Goal: Information Seeking & Learning: Learn about a topic

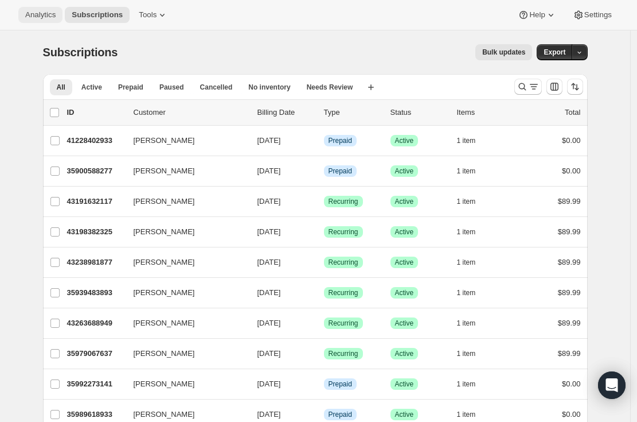
click at [34, 18] on span "Analytics" at bounding box center [40, 14] width 30 height 9
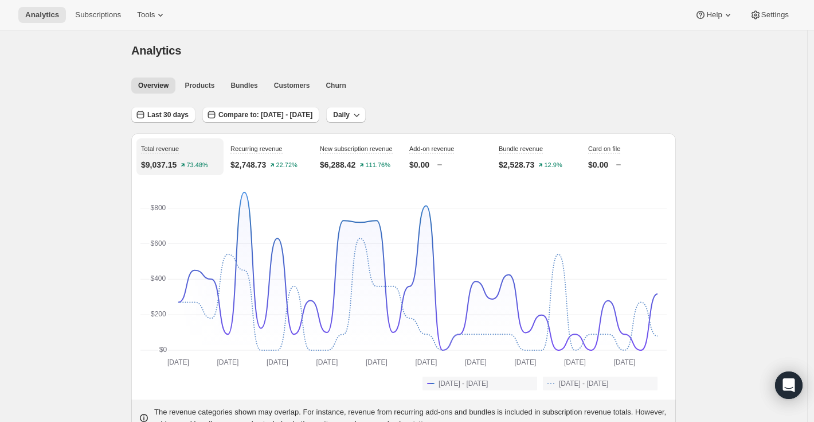
scroll to position [2, 0]
click at [346, 86] on span "Churn" at bounding box center [336, 84] width 20 height 9
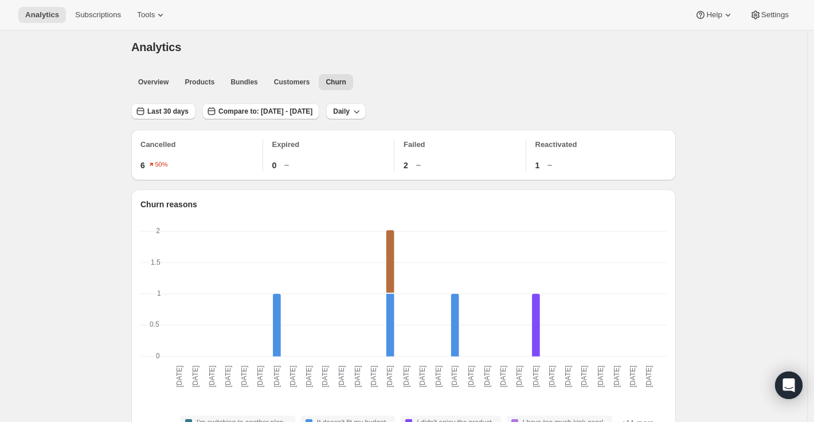
scroll to position [17, 0]
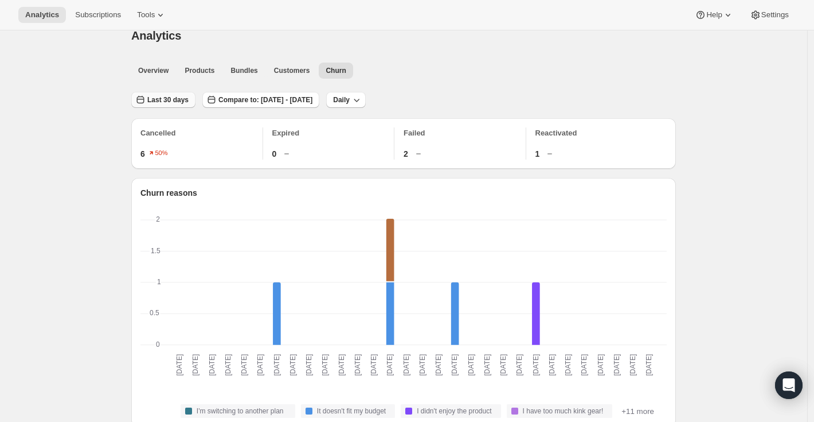
click at [166, 100] on span "Last 30 days" at bounding box center [167, 99] width 41 height 9
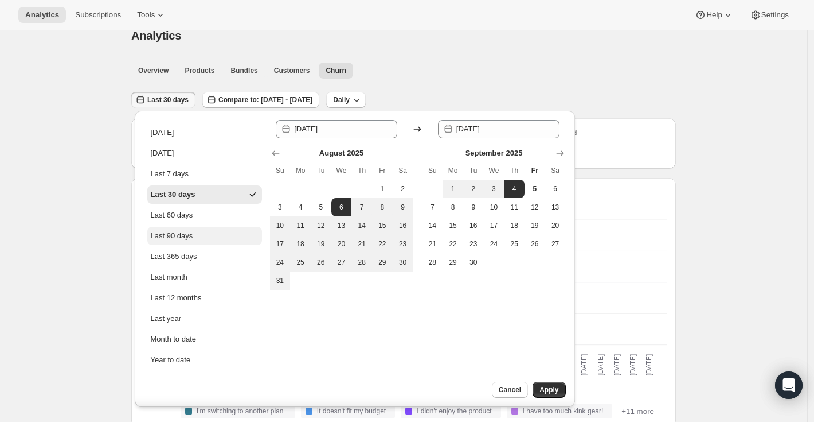
click at [186, 240] on div "Last 90 days" at bounding box center [172, 235] width 42 height 11
type input "[DATE]"
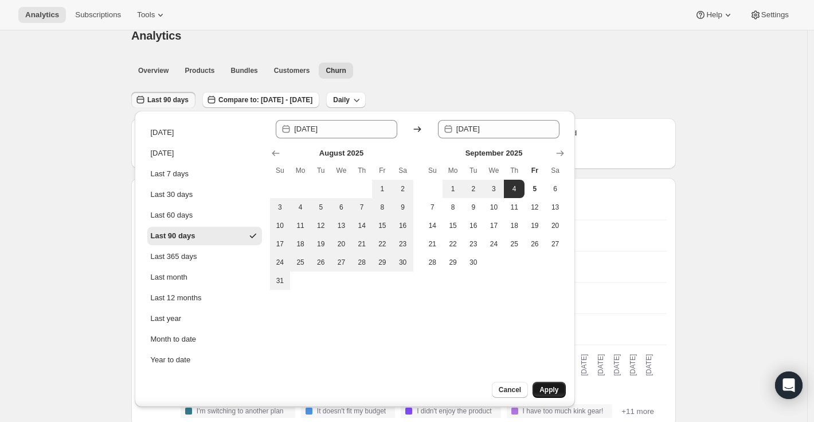
click at [544, 387] on span "Apply" at bounding box center [549, 389] width 19 height 9
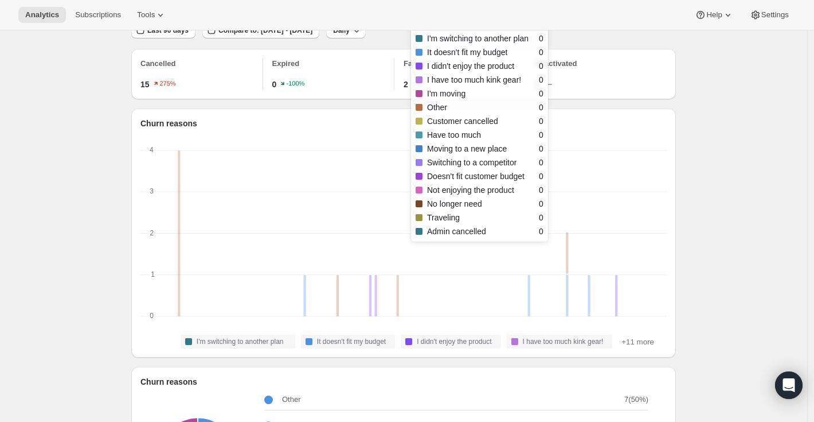
scroll to position [0, 0]
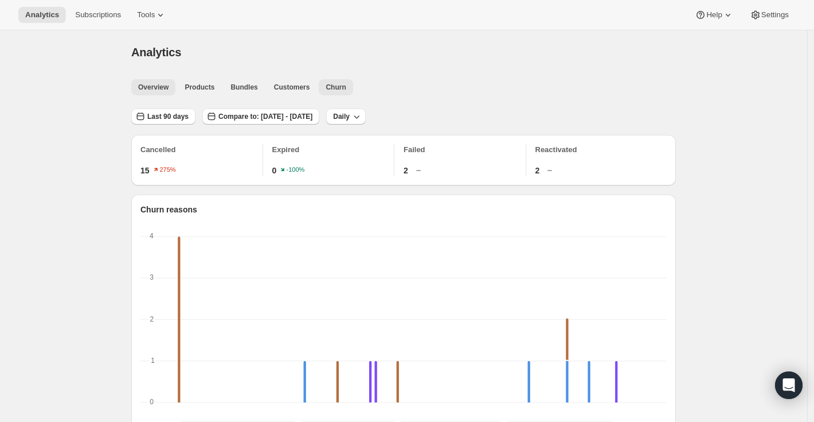
click at [159, 88] on span "Overview" at bounding box center [153, 87] width 30 height 9
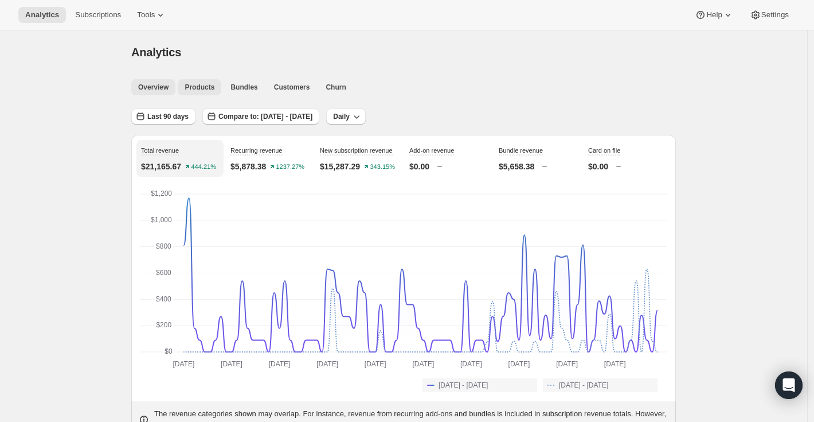
click at [213, 85] on span "Products" at bounding box center [200, 87] width 30 height 9
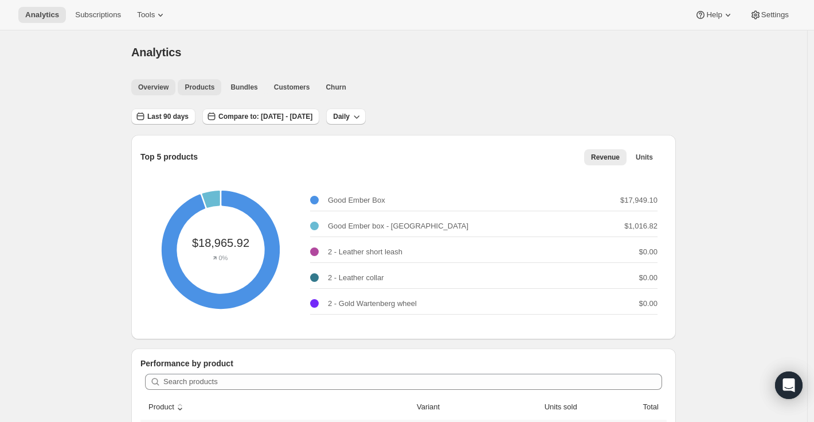
click at [151, 89] on span "Overview" at bounding box center [153, 87] width 30 height 9
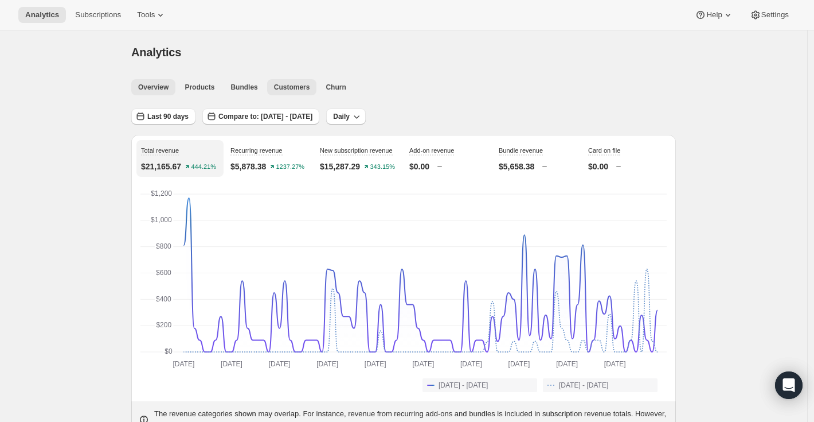
click at [298, 87] on span "Customers" at bounding box center [292, 87] width 36 height 9
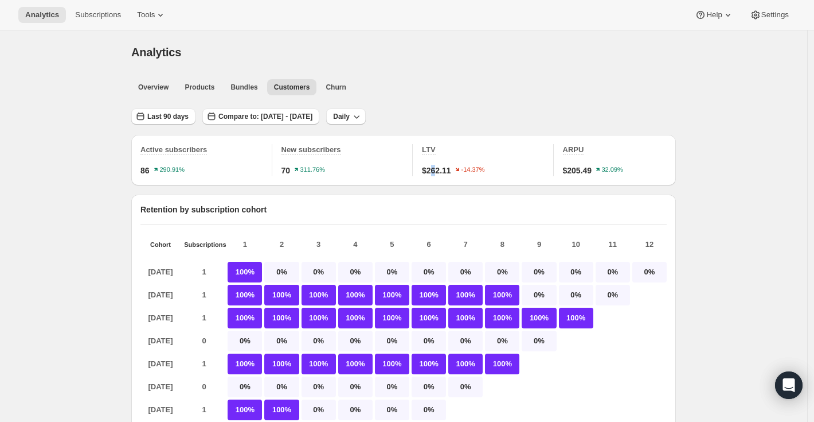
scroll to position [1, 0]
drag, startPoint x: 430, startPoint y: 170, endPoint x: 446, endPoint y: 169, distance: 16.1
click at [446, 169] on span "$262.11" at bounding box center [436, 169] width 29 height 11
click at [447, 169] on span "$262.11" at bounding box center [436, 169] width 29 height 11
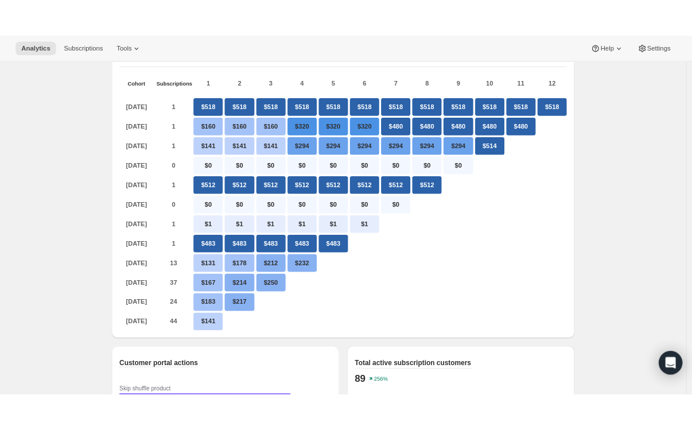
scroll to position [0, 0]
